Goal: Information Seeking & Learning: Compare options

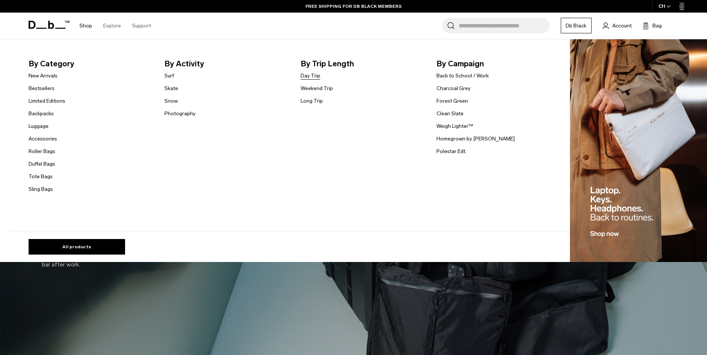
click at [313, 75] on link "Day Trip" at bounding box center [310, 76] width 20 height 8
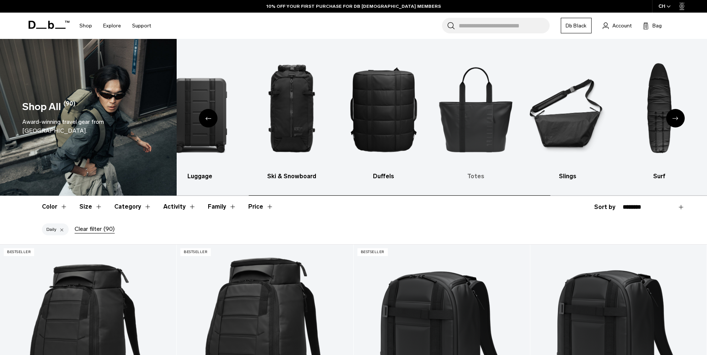
click at [457, 125] on img "5 / 10" at bounding box center [475, 109] width 79 height 118
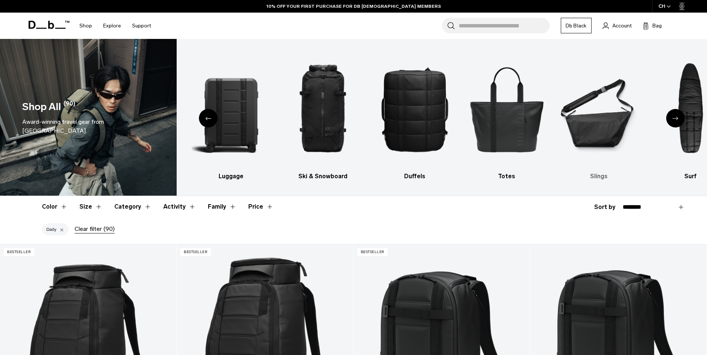
click at [590, 138] on img "6 / 10" at bounding box center [598, 109] width 79 height 118
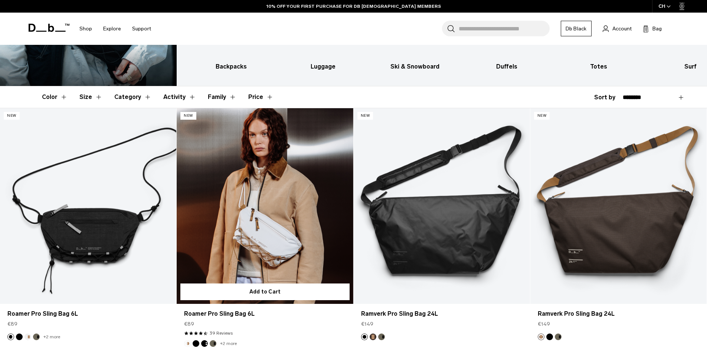
scroll to position [142, 0]
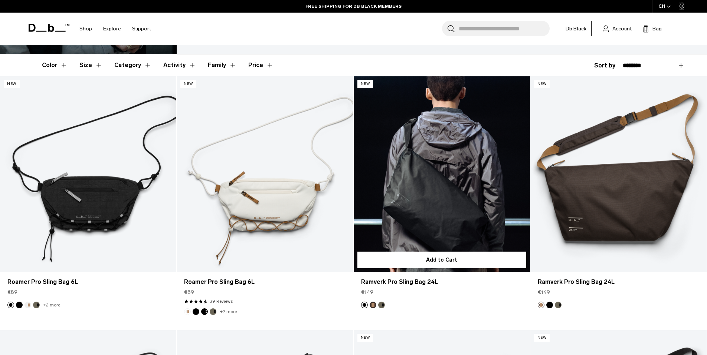
click at [413, 184] on link "Ramverk Pro Sling Bag 24L" at bounding box center [441, 174] width 176 height 196
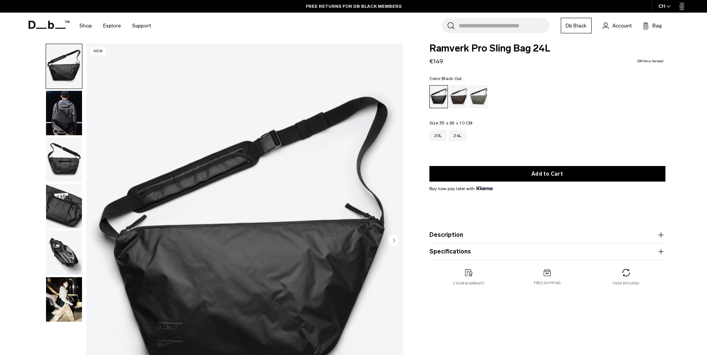
scroll to position [12, 0]
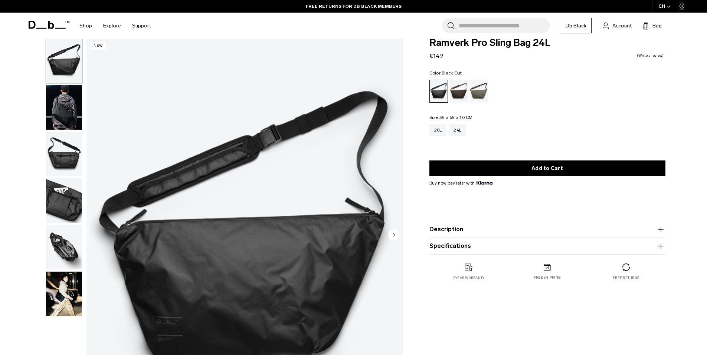
click at [76, 241] on img "button" at bounding box center [64, 247] width 36 height 45
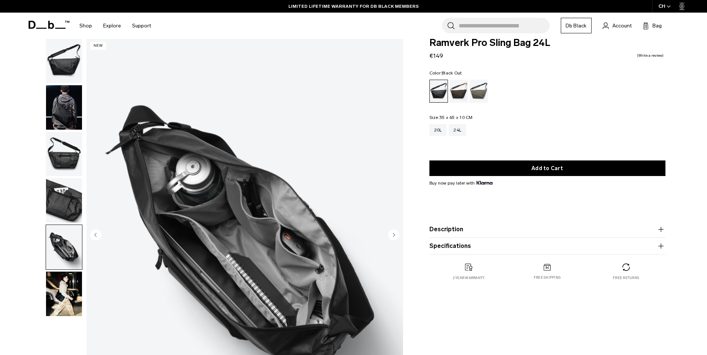
click at [660, 229] on icon "button" at bounding box center [660, 229] width 9 height 9
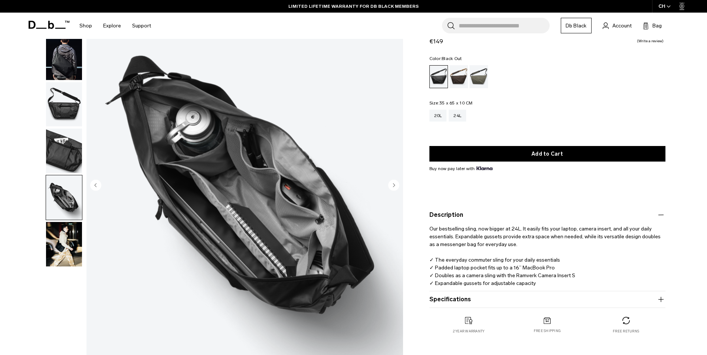
scroll to position [0, 0]
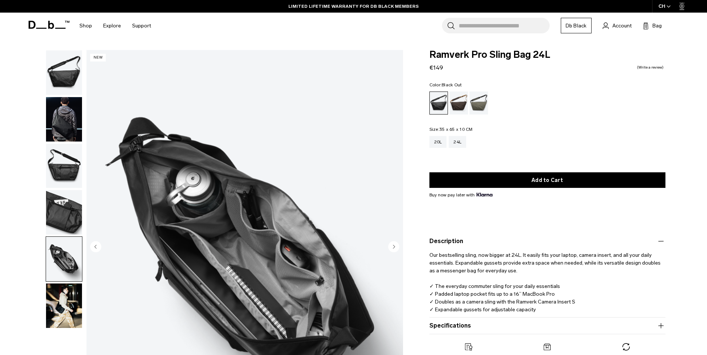
click at [60, 75] on img "button" at bounding box center [64, 72] width 36 height 45
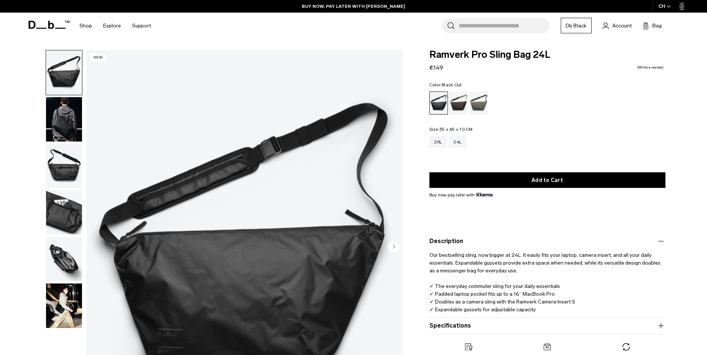
click at [66, 136] on img "button" at bounding box center [64, 119] width 36 height 45
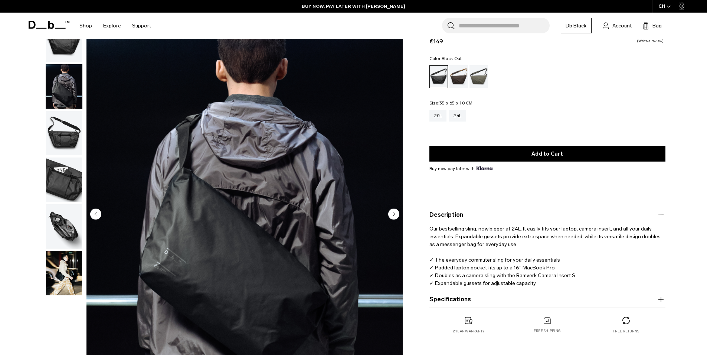
scroll to position [68, 0]
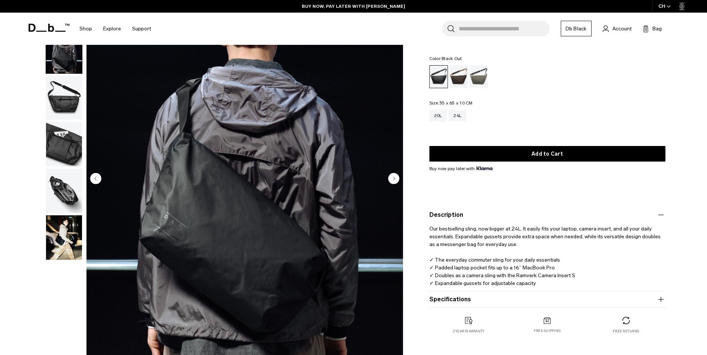
click at [396, 180] on circle "Next slide" at bounding box center [393, 178] width 11 height 11
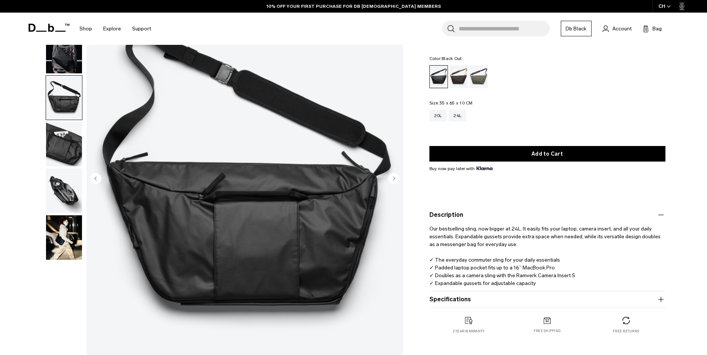
click at [396, 180] on circle "Next slide" at bounding box center [393, 178] width 11 height 11
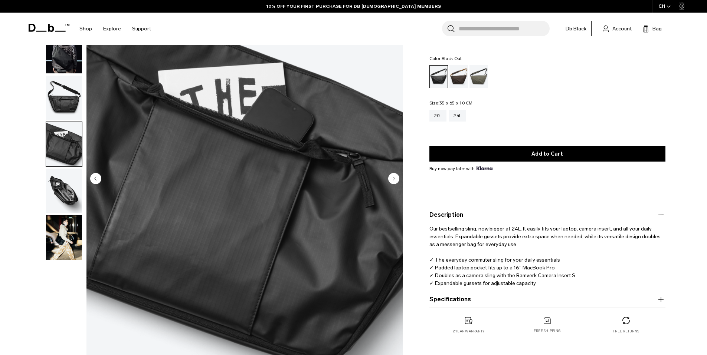
click at [396, 180] on circle "Next slide" at bounding box center [393, 178] width 11 height 11
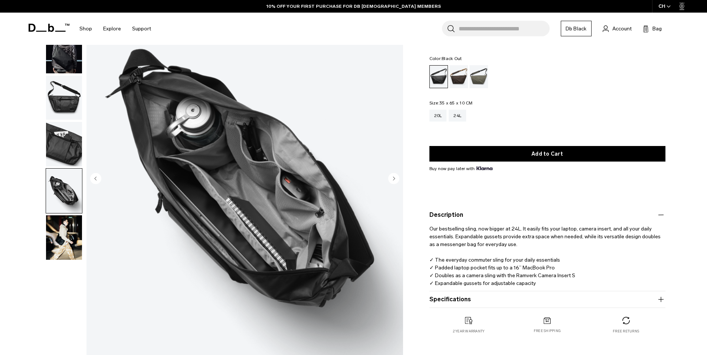
click at [396, 180] on circle "Next slide" at bounding box center [393, 178] width 11 height 11
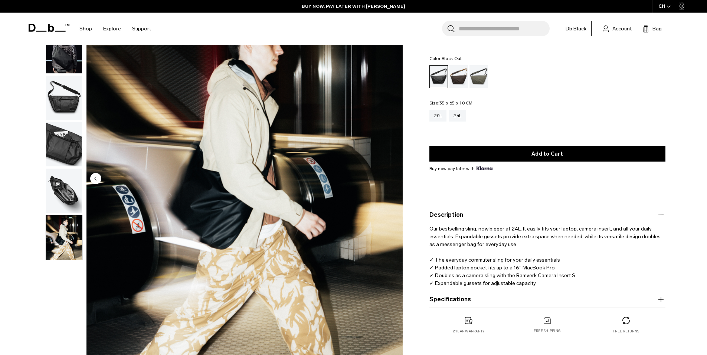
click at [486, 301] on button "Specifications" at bounding box center [547, 299] width 236 height 9
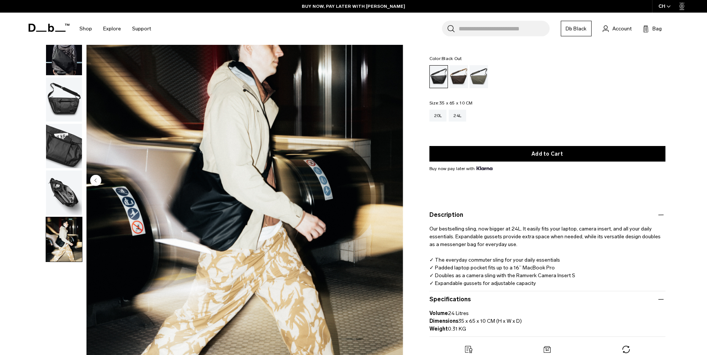
scroll to position [0, 0]
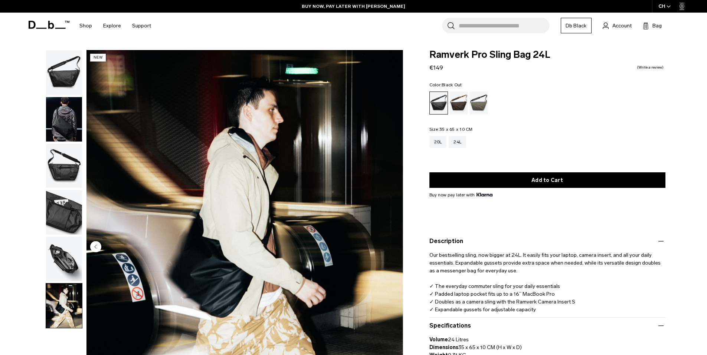
click at [239, 201] on img "6 / 6" at bounding box center [244, 247] width 316 height 395
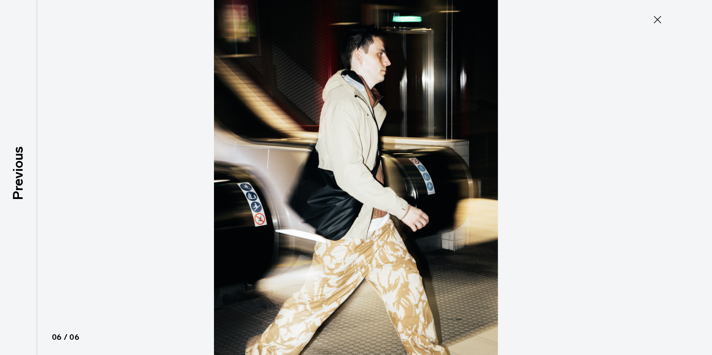
click at [376, 183] on img at bounding box center [356, 177] width 334 height 355
click at [657, 22] on icon at bounding box center [658, 20] width 12 height 12
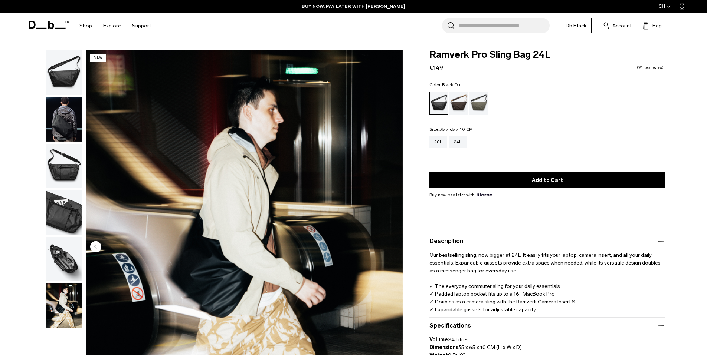
click at [66, 136] on img "button" at bounding box center [64, 119] width 36 height 45
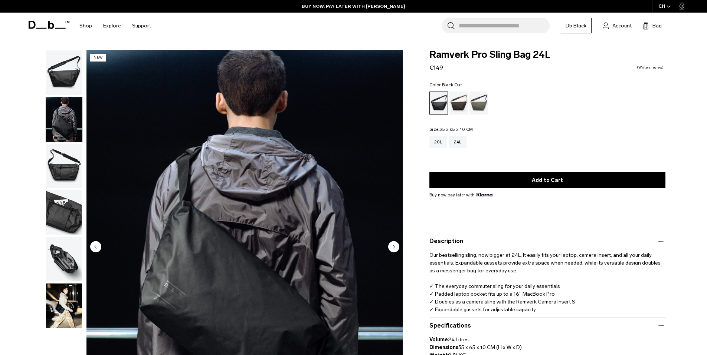
click at [70, 178] on img "button" at bounding box center [64, 166] width 36 height 45
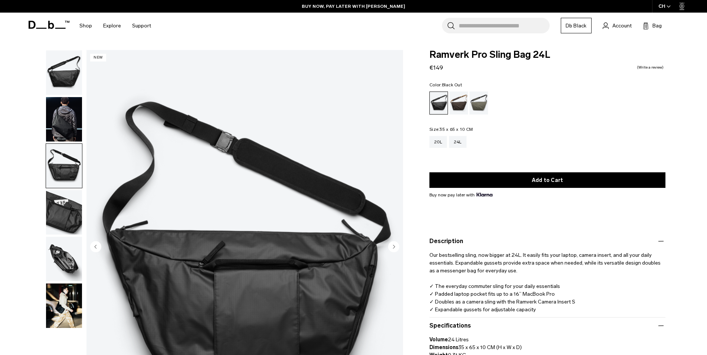
click at [66, 221] on img "button" at bounding box center [64, 212] width 36 height 45
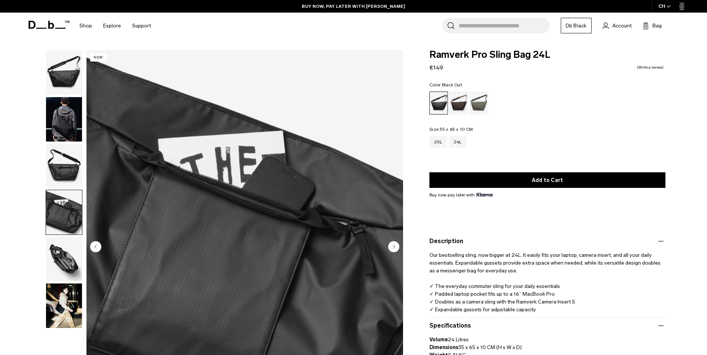
click at [57, 256] on img "button" at bounding box center [64, 259] width 36 height 45
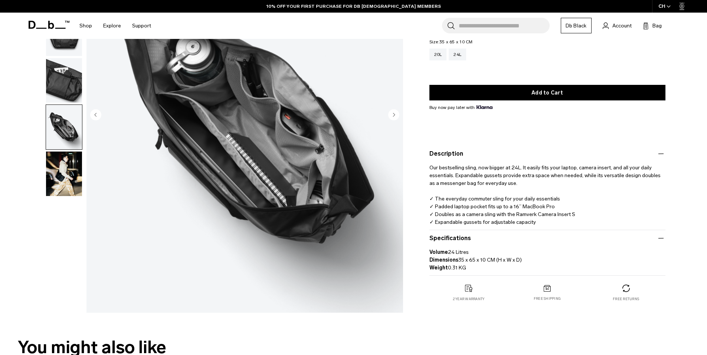
scroll to position [134, 0]
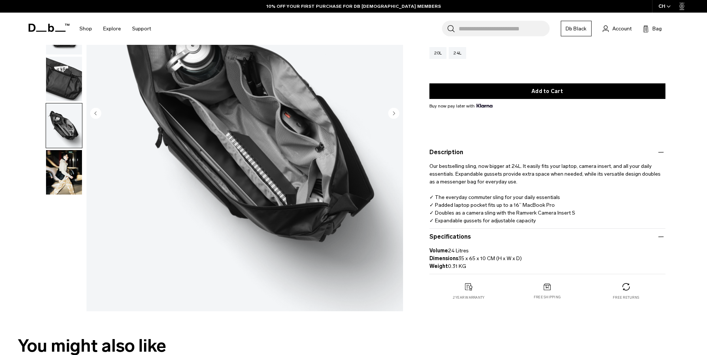
click at [284, 175] on img "5 / 6" at bounding box center [244, 114] width 316 height 395
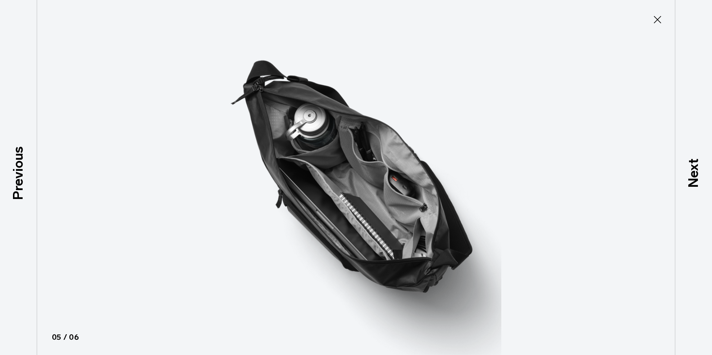
click at [339, 185] on img at bounding box center [356, 177] width 334 height 355
click at [656, 20] on icon at bounding box center [658, 20] width 12 height 12
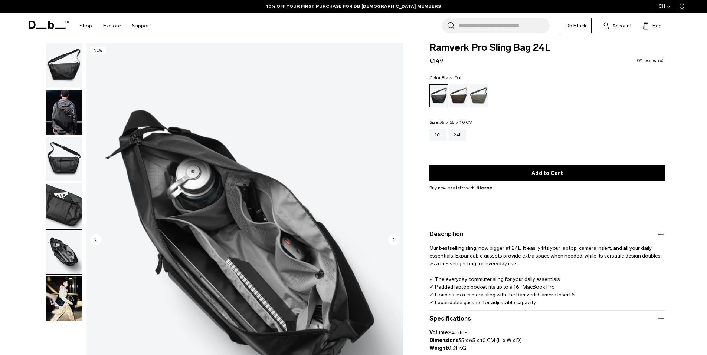
scroll to position [6, 0]
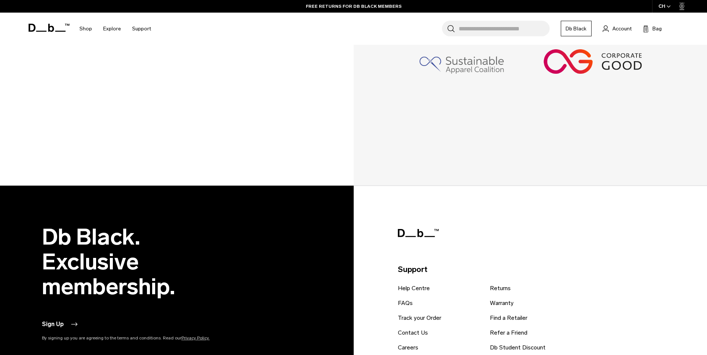
scroll to position [552, 0]
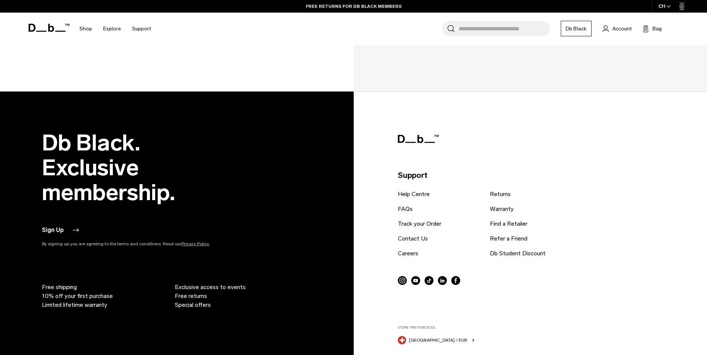
click at [59, 230] on button "Sign Up" at bounding box center [60, 230] width 37 height 9
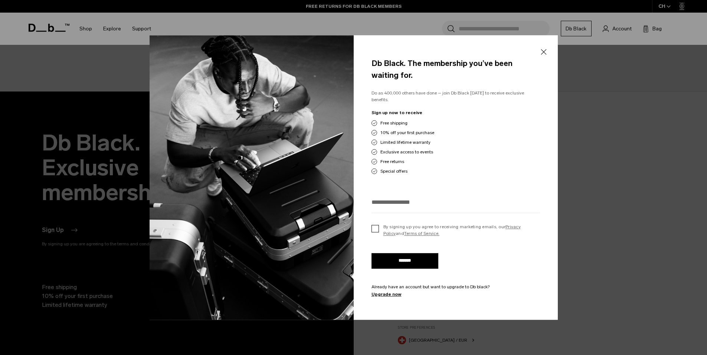
click at [373, 229] on label "By signing up you agree to receiving marketing emails, our Privacy Policy and T…" at bounding box center [455, 230] width 168 height 13
click at [396, 201] on input "email" at bounding box center [455, 202] width 168 height 12
type input "**********"
click at [411, 257] on input "*******" at bounding box center [404, 261] width 67 height 16
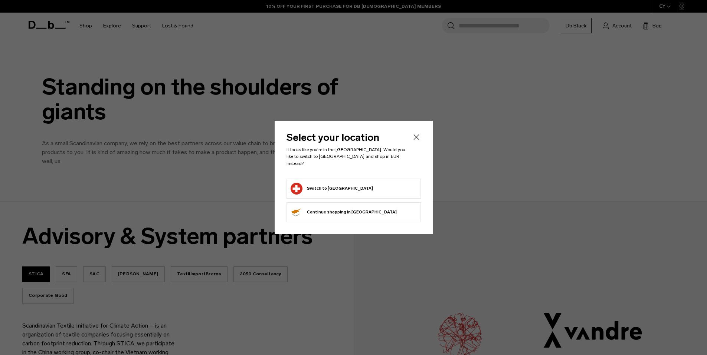
click at [353, 185] on form "Switch to Switzerland" at bounding box center [353, 189] width 126 height 12
click at [317, 183] on button "Switch to Switzerland" at bounding box center [331, 189] width 82 height 12
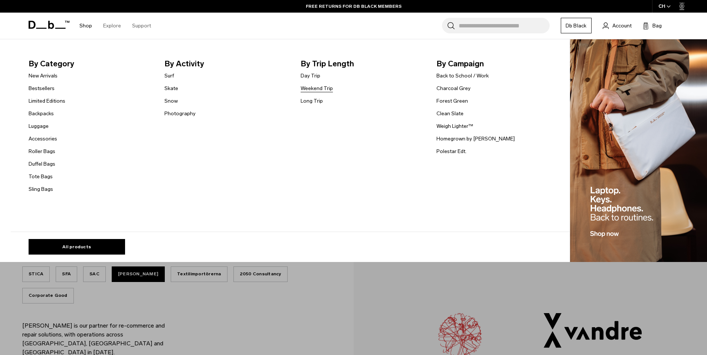
click at [322, 89] on link "Weekend Trip" at bounding box center [316, 89] width 32 height 8
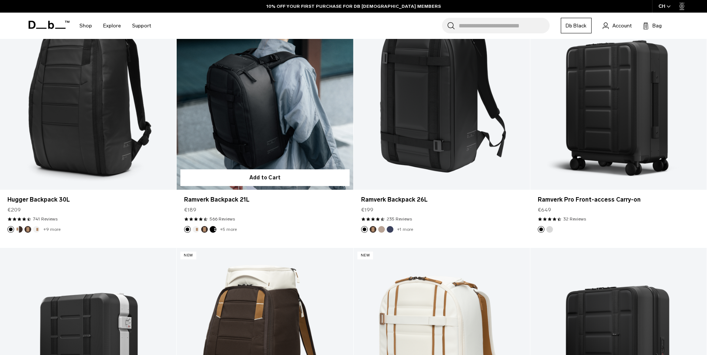
scroll to position [19, 0]
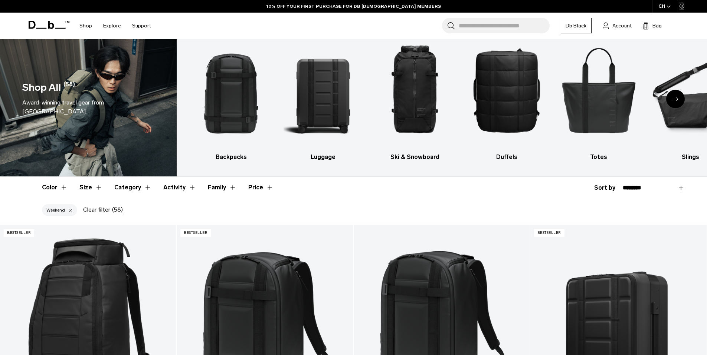
click at [672, 98] on icon "Next slide" at bounding box center [675, 99] width 6 height 3
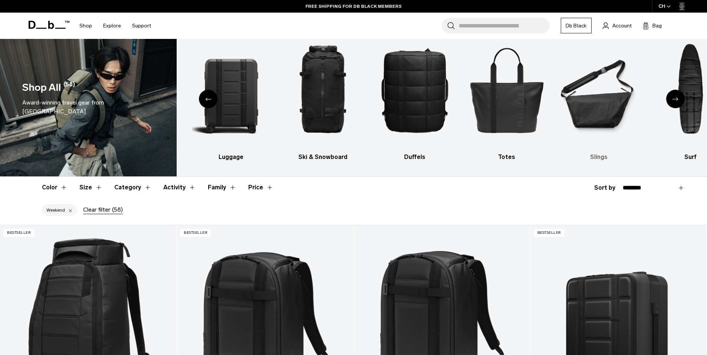
click at [597, 106] on img "6 / 10" at bounding box center [598, 90] width 79 height 118
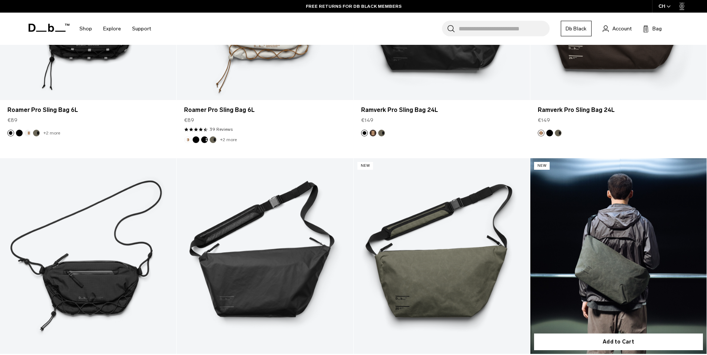
scroll to position [200, 0]
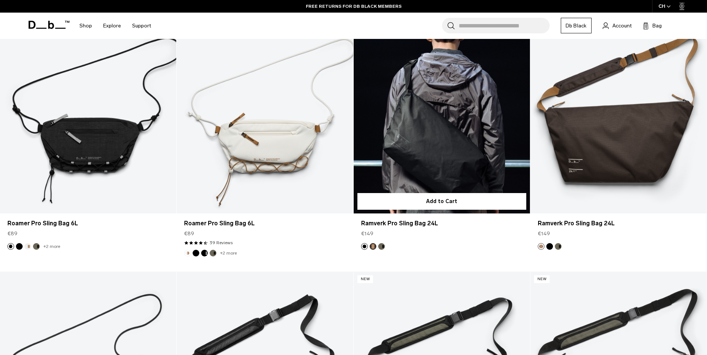
click at [381, 246] on button "Forest Green" at bounding box center [381, 246] width 7 height 7
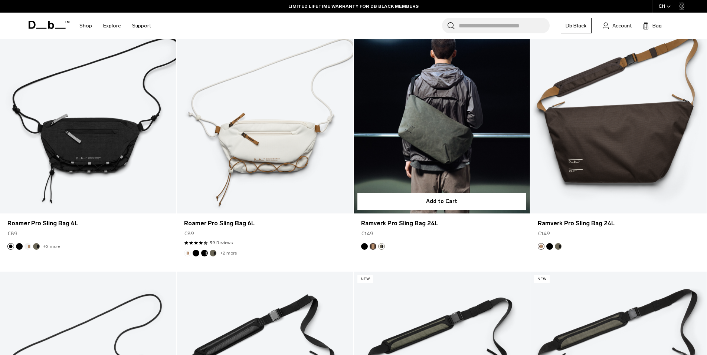
click at [373, 247] on button "Espresso" at bounding box center [372, 246] width 7 height 7
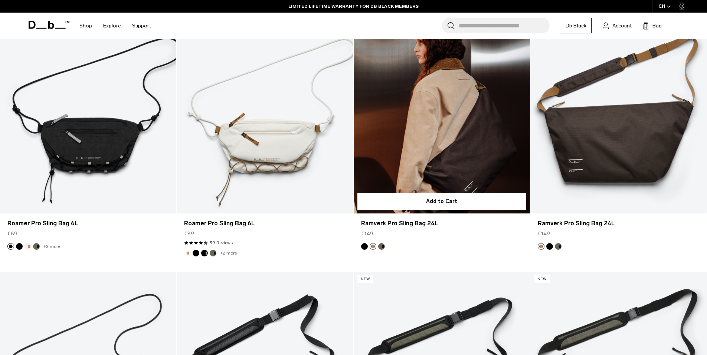
click at [364, 247] on button "Black Out" at bounding box center [364, 246] width 7 height 7
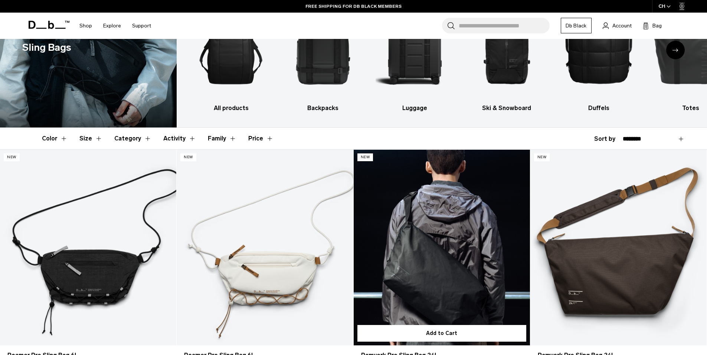
scroll to position [154, 0]
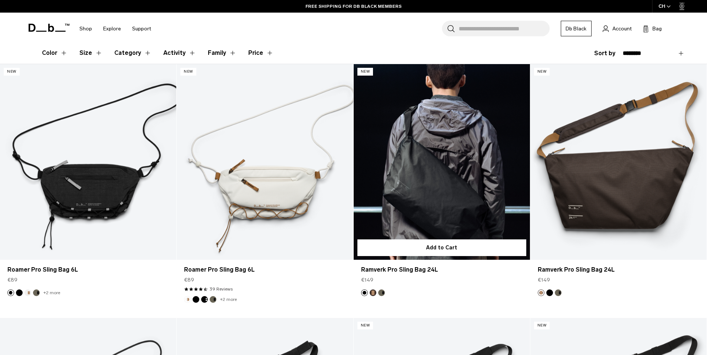
click at [435, 177] on link "Ramverk Pro Sling Bag 24L Black Out" at bounding box center [441, 162] width 176 height 196
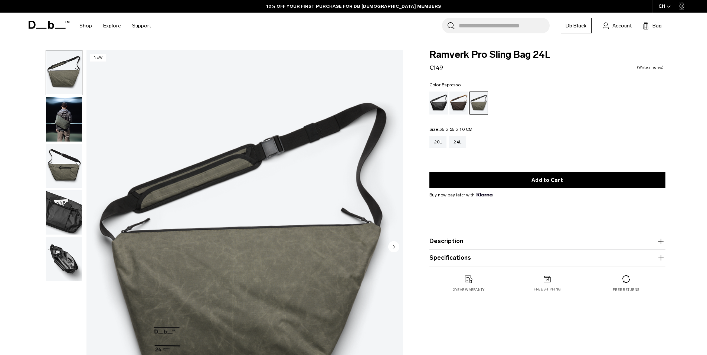
click at [455, 102] on div "Espresso" at bounding box center [458, 103] width 19 height 23
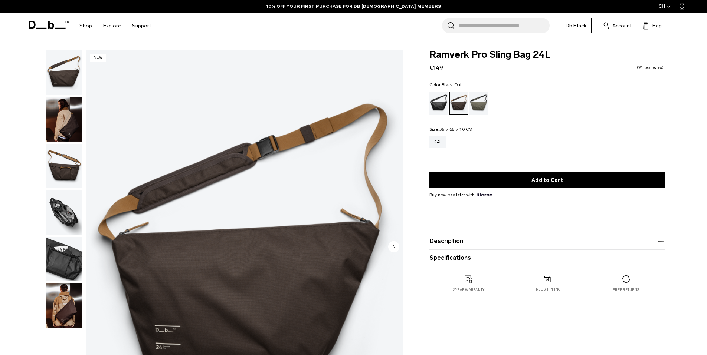
click at [439, 105] on div "Black Out" at bounding box center [438, 103] width 19 height 23
